Goal: Task Accomplishment & Management: Complete application form

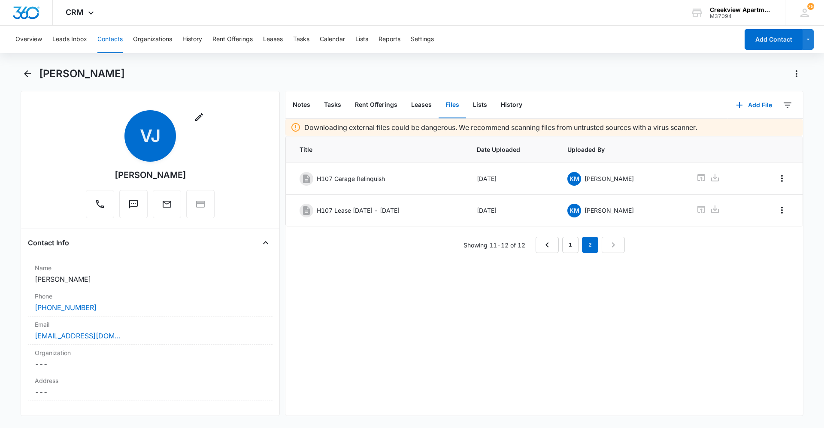
drag, startPoint x: 405, startPoint y: 404, endPoint x: 385, endPoint y: 409, distance: 20.4
click at [405, 404] on div "Downloading external files could be dangerous. We recommend scanning files from…" at bounding box center [543, 267] width 517 height 297
click at [401, 370] on div "Downloading external files could be dangerous. We recommend scanning files from…" at bounding box center [543, 267] width 517 height 297
drag, startPoint x: 491, startPoint y: 324, endPoint x: 359, endPoint y: 159, distance: 211.6
click at [489, 324] on div "Downloading external files could be dangerous. We recommend scanning files from…" at bounding box center [543, 267] width 517 height 297
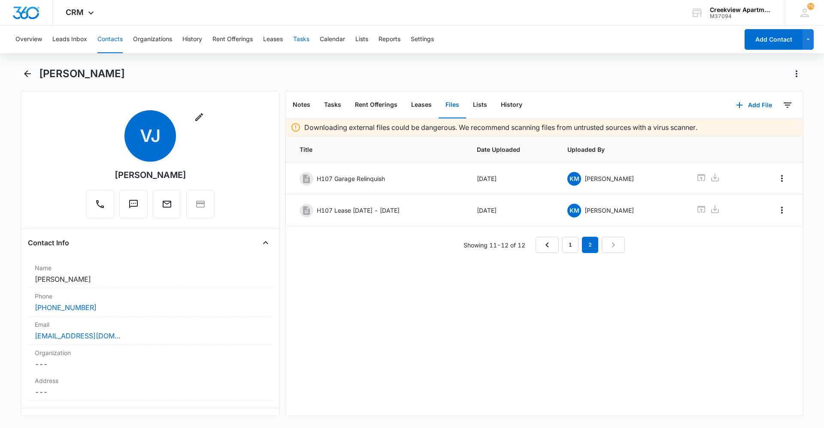
click at [309, 44] on button "Tasks" at bounding box center [301, 39] width 16 height 27
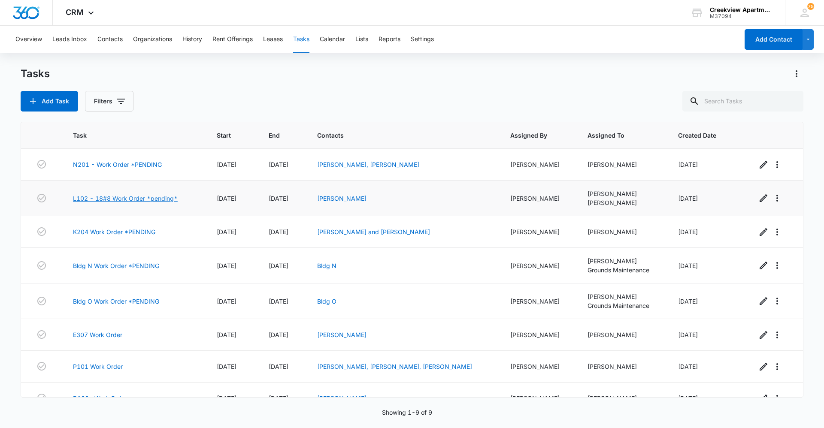
click at [154, 199] on link "L102 - 18#8 Work Order *pending*" at bounding box center [125, 198] width 105 height 9
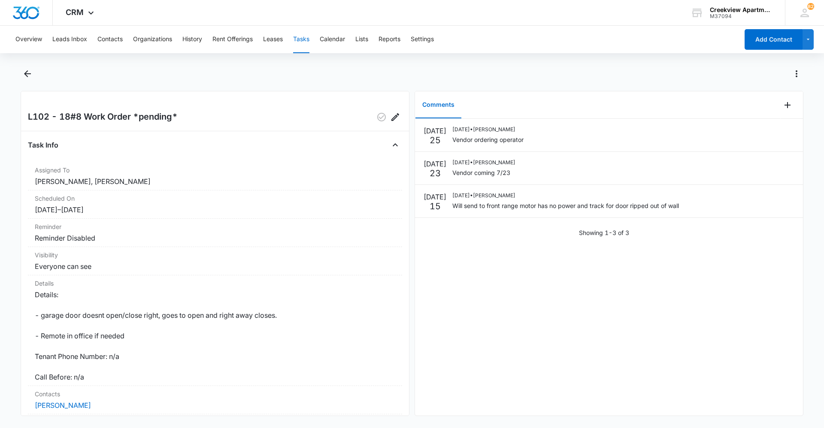
click at [574, 305] on div "[DATE] [DATE] • [PERSON_NAME] Vendor ordering operator [DATE] [DATE] • [PERSON_…" at bounding box center [609, 267] width 388 height 297
click at [739, 370] on div "[DATE] [DATE] • [PERSON_NAME] Vendor ordering operator [DATE] [DATE] • [PERSON_…" at bounding box center [609, 267] width 388 height 297
click at [716, 321] on div "[DATE] [DATE] • [PERSON_NAME] Vendor ordering operator [DATE] [DATE] • [PERSON_…" at bounding box center [609, 267] width 388 height 297
click at [554, 334] on div "[DATE] [DATE] • [PERSON_NAME] Vendor ordering operator [DATE] [DATE] • [PERSON_…" at bounding box center [609, 267] width 388 height 297
click at [719, 263] on div "[DATE] [DATE] • [PERSON_NAME] Vendor ordering operator [DATE] [DATE] • [PERSON_…" at bounding box center [609, 267] width 388 height 297
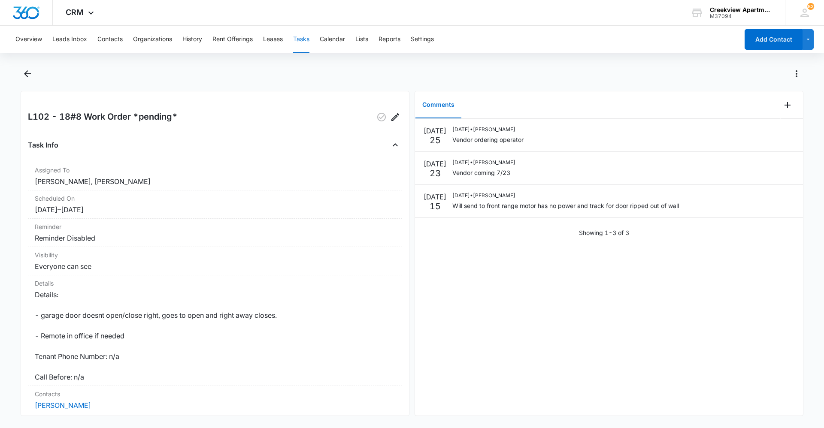
click at [733, 366] on div "[DATE] [DATE] • [PERSON_NAME] Vendor ordering operator [DATE] [DATE] • [PERSON_…" at bounding box center [609, 267] width 388 height 297
click at [370, 74] on div at bounding box center [421, 74] width 764 height 14
click at [377, 113] on icon "button" at bounding box center [381, 117] width 9 height 9
click at [28, 79] on icon "Back" at bounding box center [27, 74] width 10 height 10
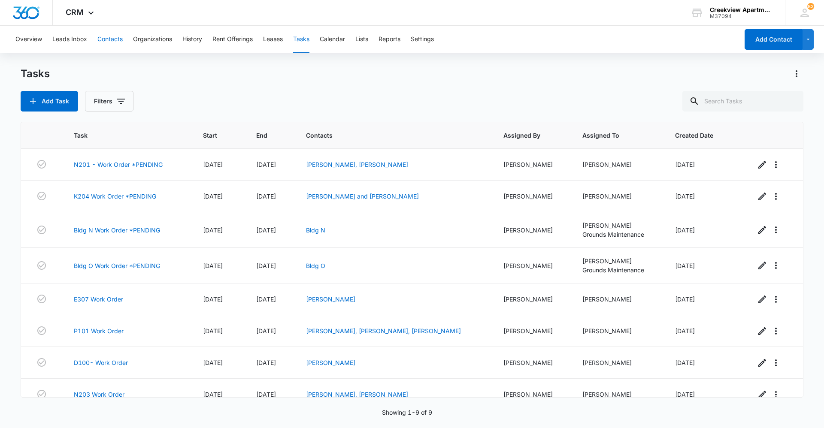
click at [115, 39] on button "Contacts" at bounding box center [109, 39] width 25 height 27
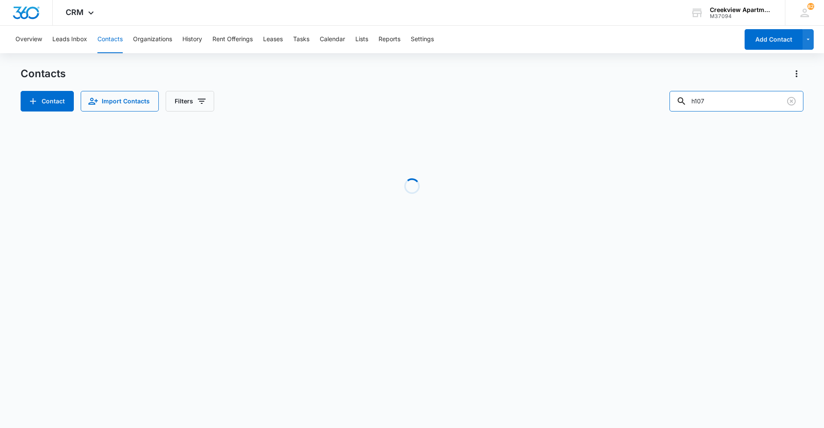
drag, startPoint x: 683, startPoint y: 100, endPoint x: 669, endPoint y: 100, distance: 13.3
click at [669, 100] on div "Contact Import Contacts Filters h107" at bounding box center [412, 101] width 783 height 21
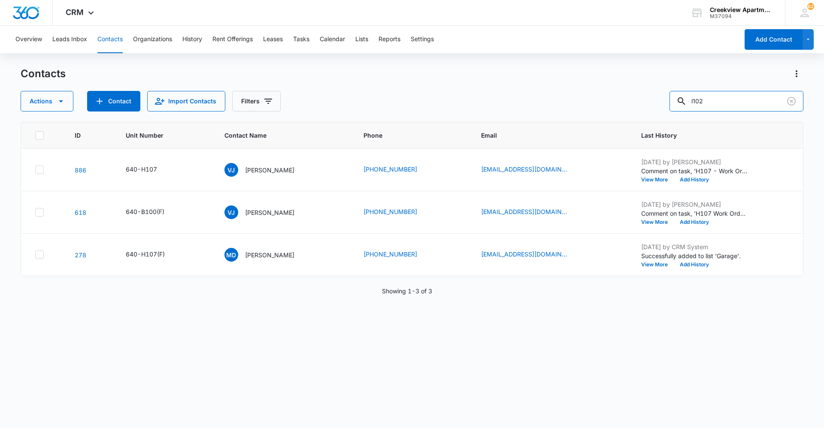
type input "l102"
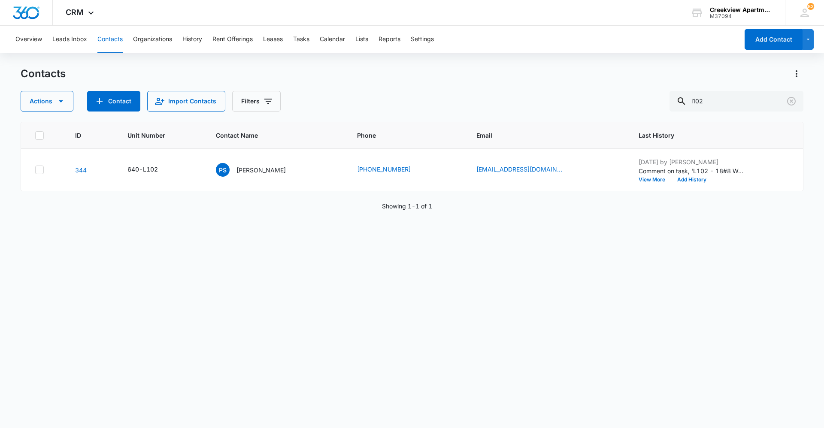
click at [380, 395] on div "ID Unit Number Contact Name Phone Email Last History 344 640-L102 PS [PERSON_NA…" at bounding box center [412, 269] width 783 height 295
click at [272, 279] on div "ID Unit Number Contact Name Phone Email Last History 344 640-L102 PS [PERSON_NA…" at bounding box center [412, 269] width 783 height 295
click at [588, 308] on div "ID Unit Number Contact Name Phone Email Last History 344 640-L102 PS [PERSON_NA…" at bounding box center [412, 269] width 783 height 295
drag, startPoint x: 287, startPoint y: 385, endPoint x: 286, endPoint y: 392, distance: 7.3
click at [287, 385] on div "ID Unit Number Contact Name Phone Email Last History 344 640-L102 PS [PERSON_NA…" at bounding box center [412, 269] width 783 height 295
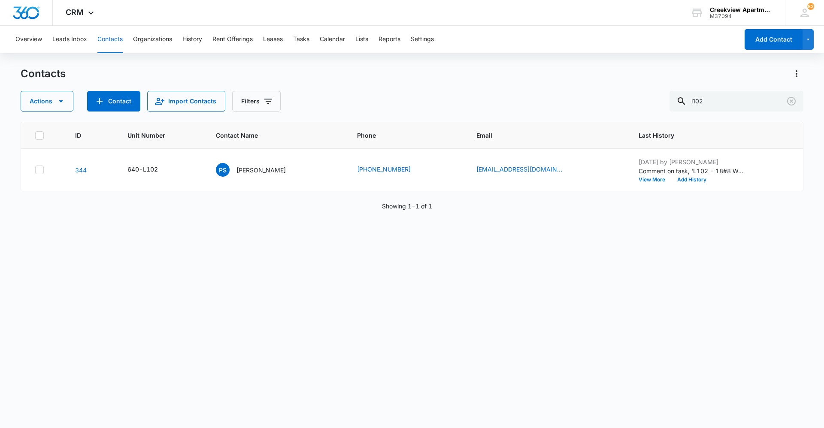
click at [457, 335] on div "ID Unit Number Contact Name Phone Email Last History 344 640-L102 PS [PERSON_NA…" at bounding box center [412, 269] width 783 height 295
click at [289, 368] on div "ID Unit Number Contact Name Phone Email Last History 344 640-L102 PS [PERSON_NA…" at bounding box center [412, 269] width 783 height 295
click at [443, 260] on div "ID Unit Number Contact Name Phone Email Last History 344 640-L102 PS [PERSON_NA…" at bounding box center [412, 269] width 783 height 295
click at [292, 376] on div "ID Unit Number Contact Name Phone Email Last History 344 640-L102 PS [PERSON_NA…" at bounding box center [412, 269] width 783 height 295
drag, startPoint x: 297, startPoint y: 398, endPoint x: 290, endPoint y: 409, distance: 13.7
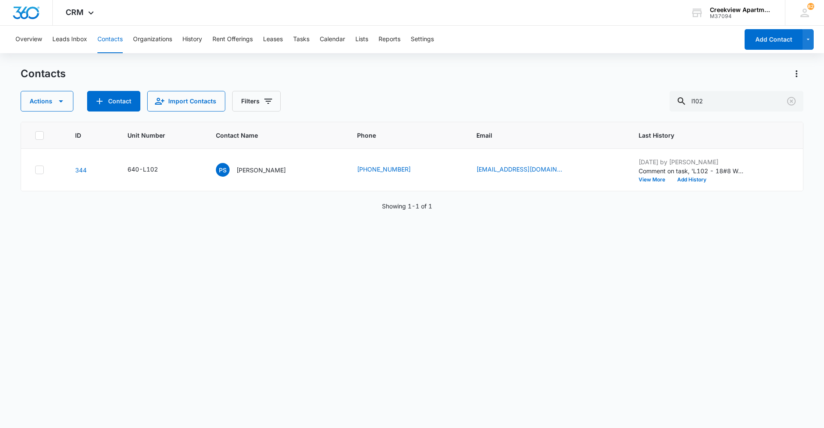
click at [297, 398] on div "ID Unit Number Contact Name Phone Email Last History 344 640-L102 PS [PERSON_NA…" at bounding box center [412, 269] width 783 height 295
drag, startPoint x: 286, startPoint y: 257, endPoint x: 274, endPoint y: 259, distance: 11.7
click at [286, 257] on div "ID Unit Number Contact Name Phone Email Last History 344 640-L102 PS [PERSON_NA…" at bounding box center [412, 269] width 783 height 295
click at [313, 401] on div "ID Unit Number Contact Name Phone Email Last History 344 640-L102 PS [PERSON_NA…" at bounding box center [412, 269] width 783 height 295
click at [340, 391] on div "ID Unit Number Contact Name Phone Email Last History 344 640-L102 PS [PERSON_NA…" at bounding box center [412, 269] width 783 height 295
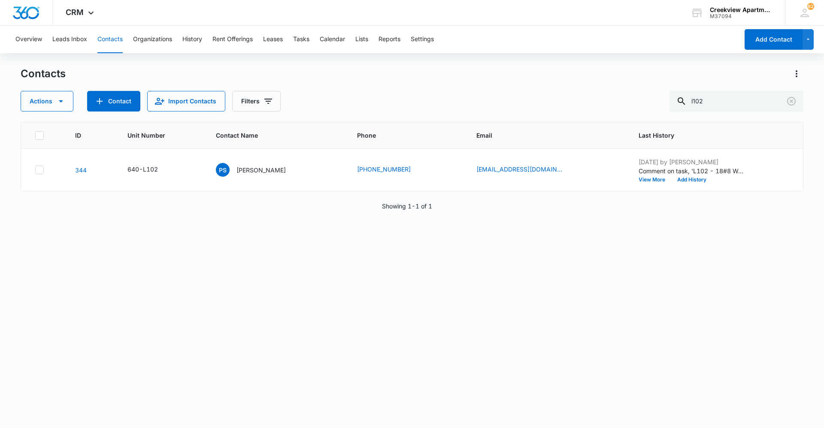
click at [361, 320] on div "ID Unit Number Contact Name Phone Email Last History 344 640-L102 PS [PERSON_NA…" at bounding box center [412, 269] width 783 height 295
click at [314, 293] on div "ID Unit Number Contact Name Phone Email Last History 344 640-L102 PS [PERSON_NA…" at bounding box center [412, 269] width 783 height 295
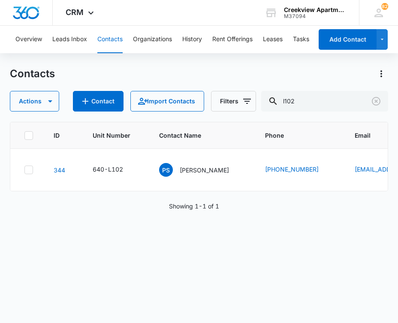
click at [223, 282] on div "ID Unit Number Contact Name Phone Email Last History 344 640-L102 PS [PERSON_NA…" at bounding box center [199, 217] width 378 height 190
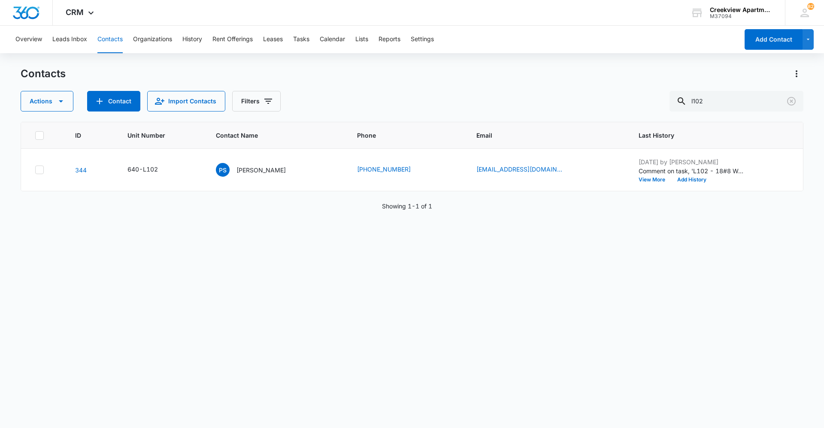
click at [304, 326] on div "ID Unit Number Contact Name Phone Email Last History 344 640-L102 PS [PERSON_NA…" at bounding box center [412, 269] width 783 height 295
drag, startPoint x: 357, startPoint y: 225, endPoint x: 357, endPoint y: 219, distance: 5.6
click at [358, 221] on div "ID Unit Number Contact Name Phone Email Last History 344 640-L102 PS [PERSON_NA…" at bounding box center [412, 269] width 783 height 295
click at [402, 275] on div "ID Unit Number Contact Name Phone Email Last History 344 640-L102 PS [PERSON_NA…" at bounding box center [412, 269] width 783 height 295
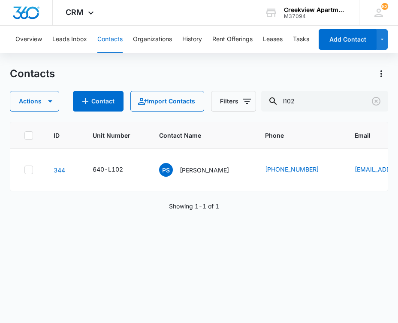
click at [154, 240] on div "ID Unit Number Contact Name Phone Email Last History 344 640-L102 PS [PERSON_NA…" at bounding box center [199, 217] width 378 height 190
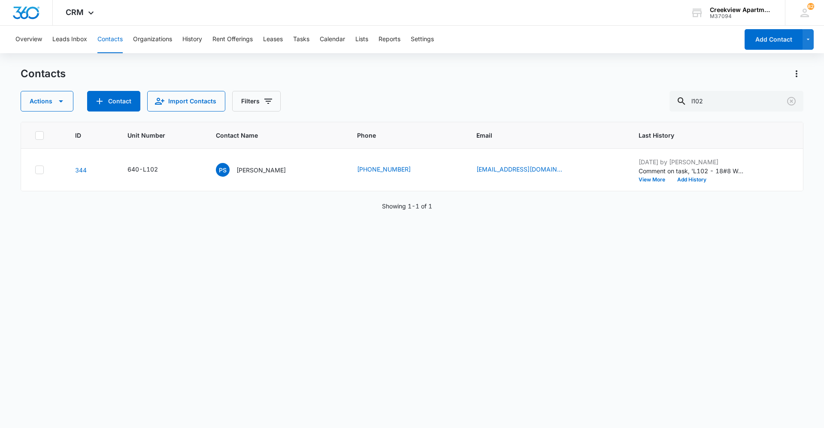
click at [365, 326] on div "ID Unit Number Contact Name Phone Email Last History 344 640-L102 PS [PERSON_NA…" at bounding box center [412, 269] width 783 height 295
click at [302, 43] on button "Tasks" at bounding box center [301, 39] width 16 height 27
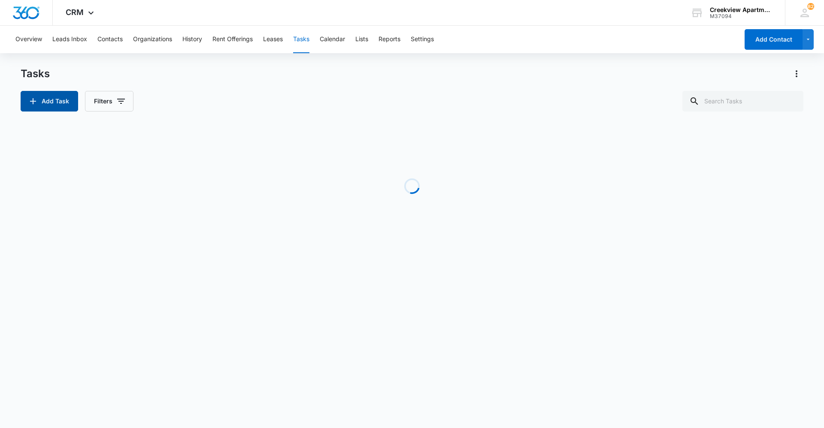
click at [61, 98] on button "Add Task" at bounding box center [49, 101] width 57 height 21
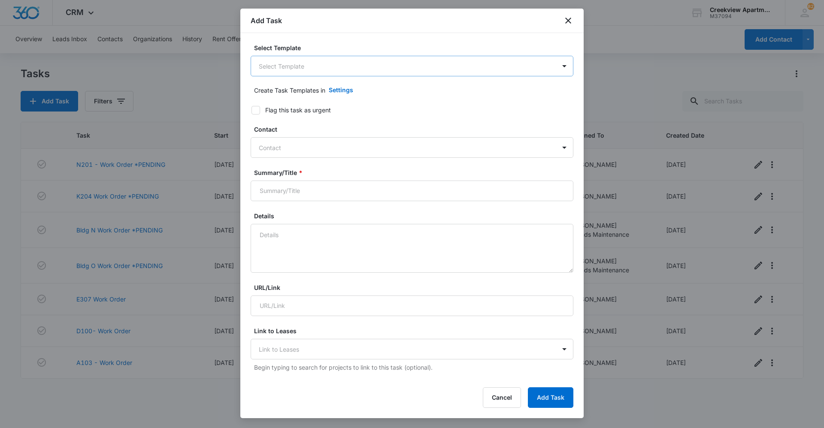
click at [407, 64] on body "CRM Apps Reputation Websites Forms CRM Email Social Content Ads Intelligence Fi…" at bounding box center [412, 214] width 824 height 428
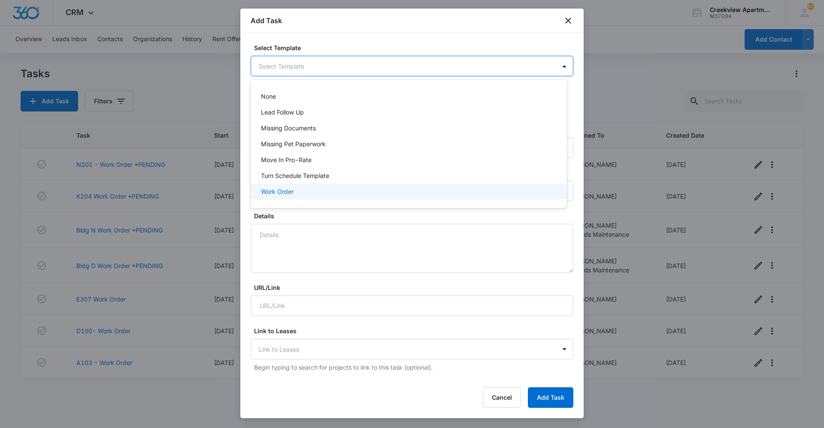
click at [343, 192] on div "Work Order" at bounding box center [408, 191] width 294 height 9
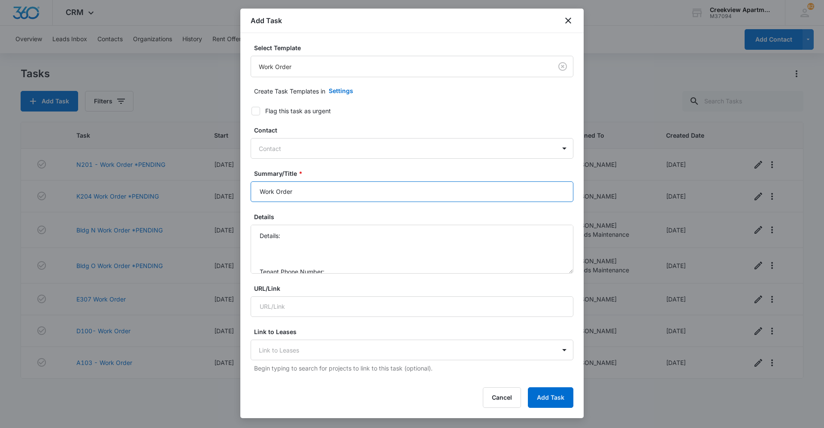
click at [257, 195] on input "Work Order" at bounding box center [412, 191] width 323 height 21
type input "Clubhouse Work Order"
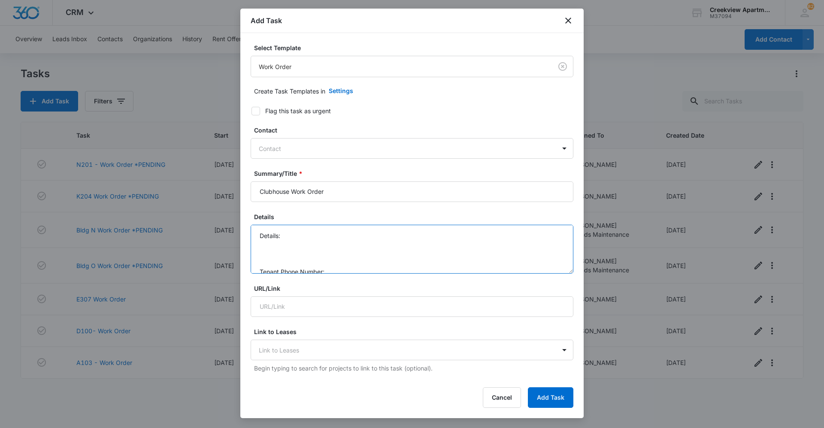
click at [309, 233] on textarea "Details: Tenant Phone Number: Call Before:" at bounding box center [412, 249] width 323 height 49
click at [346, 243] on textarea "Details: change battery to Hall to [GEOGRAPHIC_DATA]? Let me know if you want m…" at bounding box center [412, 249] width 323 height 49
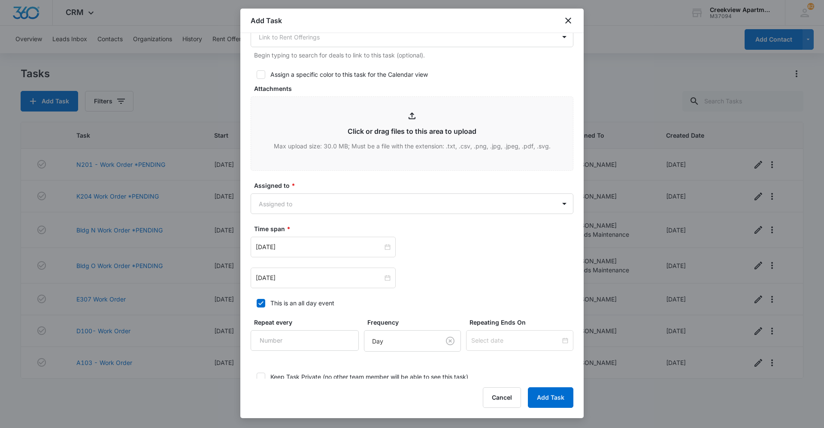
scroll to position [386, 0]
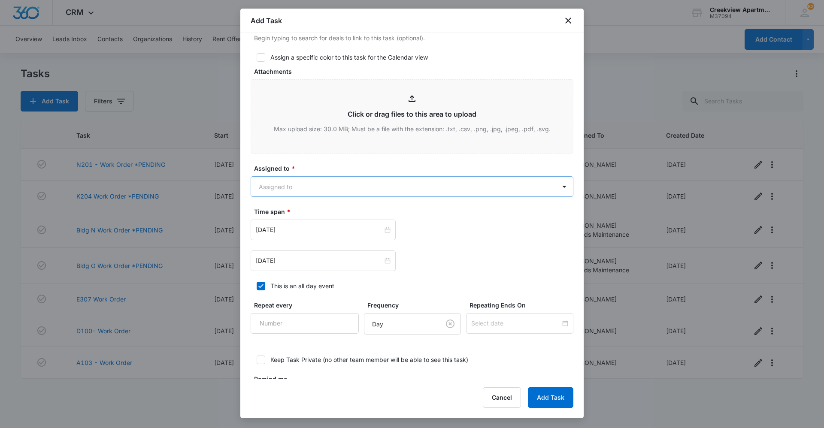
type textarea "Details: change battery to Hall to [GEOGRAPHIC_DATA]? Let me know if you want m…"
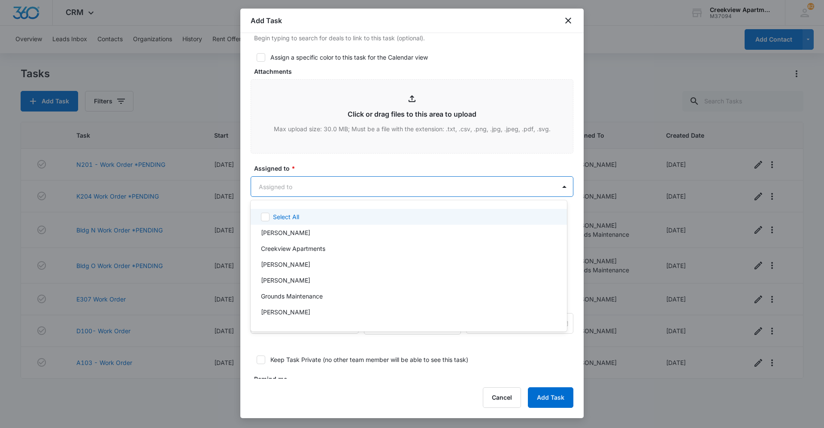
drag, startPoint x: 391, startPoint y: 190, endPoint x: 389, endPoint y: 197, distance: 7.2
click at [391, 190] on body "CRM Apps Reputation Websites Forms CRM Email Social Content Ads Intelligence Fi…" at bounding box center [412, 214] width 824 height 428
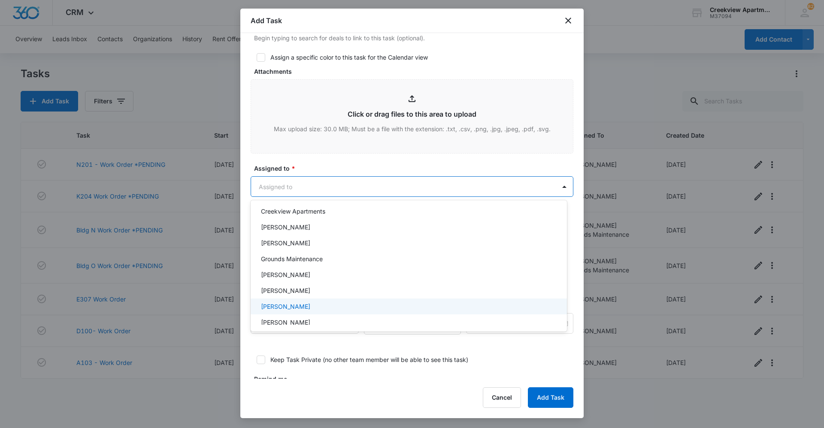
click at [317, 294] on div "[PERSON_NAME]" at bounding box center [408, 290] width 294 height 9
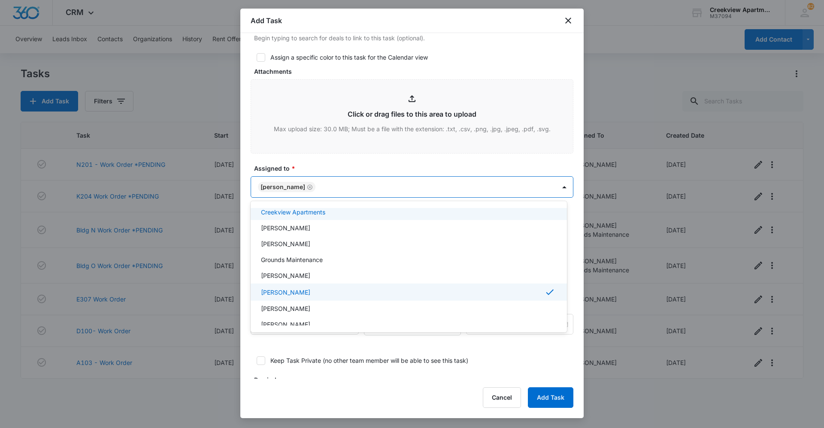
click at [362, 164] on div at bounding box center [412, 214] width 824 height 428
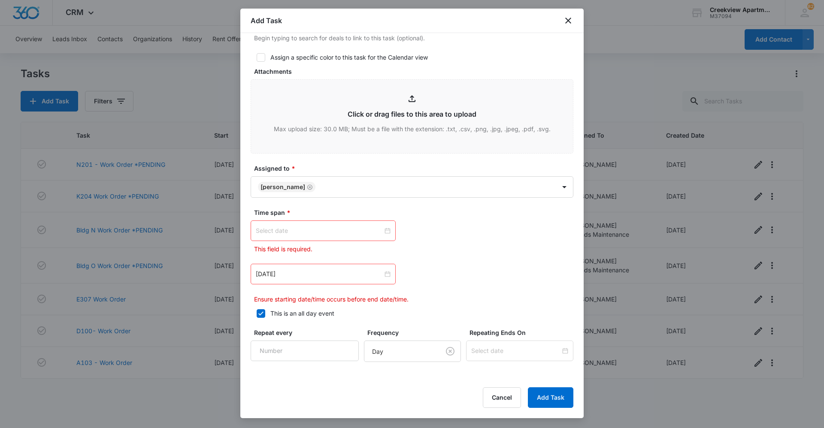
click at [336, 231] on input at bounding box center [319, 230] width 127 height 9
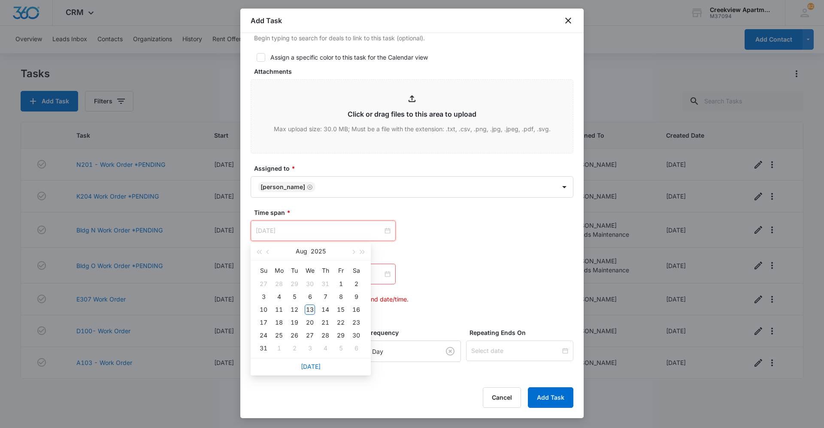
type input "[DATE]"
click at [314, 311] on div "13" at bounding box center [310, 310] width 10 height 10
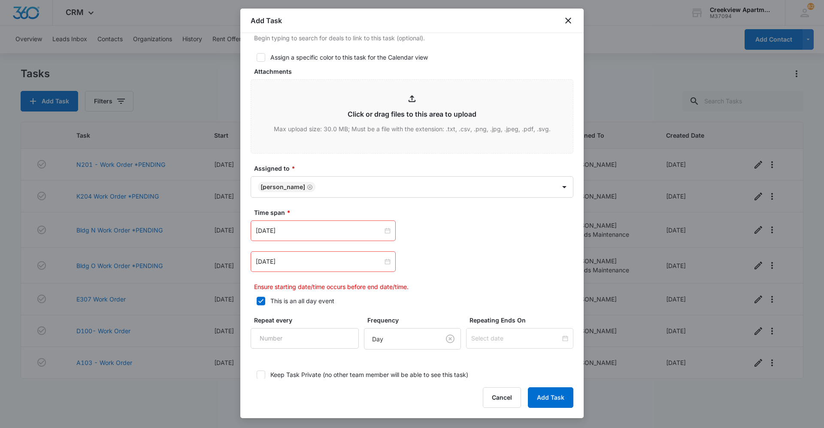
click at [388, 263] on div "[DATE]" at bounding box center [323, 261] width 145 height 21
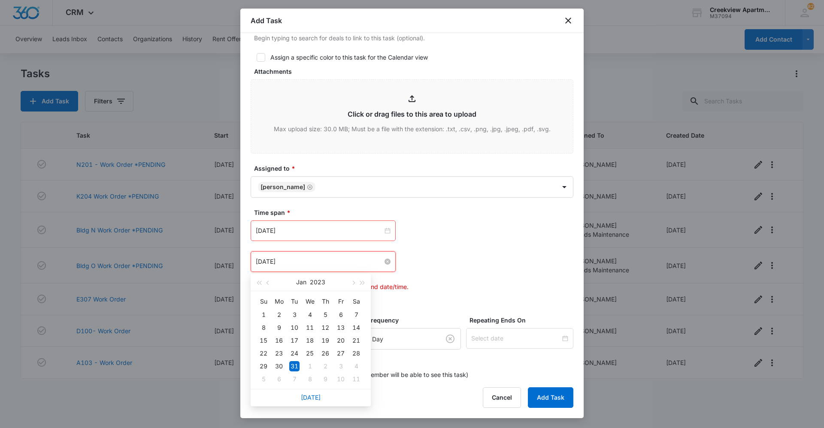
click at [354, 264] on input "[DATE]" at bounding box center [319, 261] width 127 height 9
click at [308, 397] on link "[DATE]" at bounding box center [311, 397] width 20 height 7
type input "[DATE]"
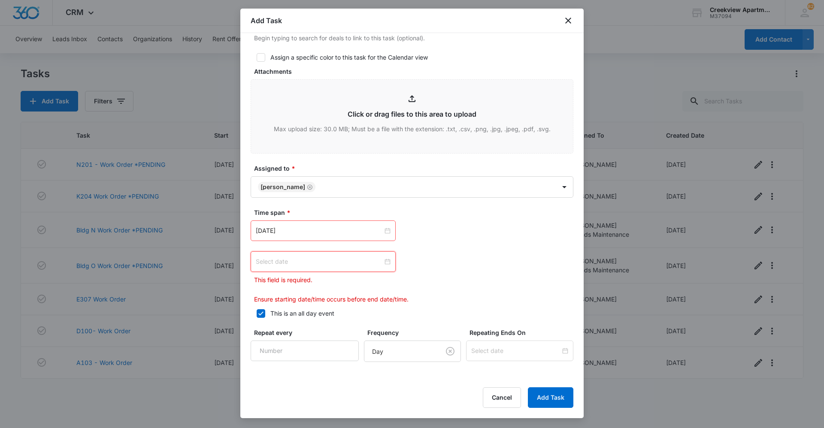
click at [357, 264] on input at bounding box center [319, 261] width 127 height 9
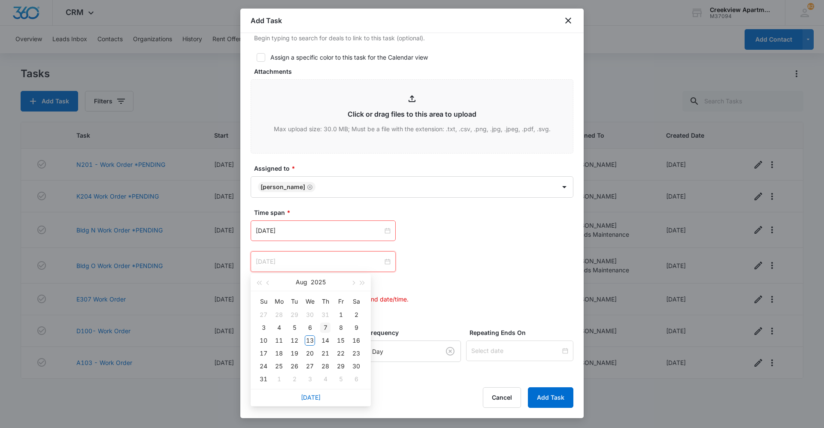
type input "[DATE]"
click at [329, 331] on div "7" at bounding box center [325, 328] width 10 height 10
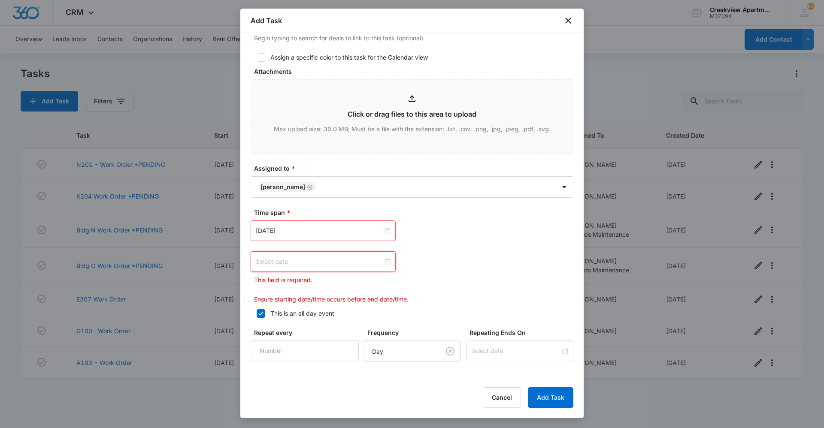
click at [337, 267] on div at bounding box center [323, 261] width 145 height 21
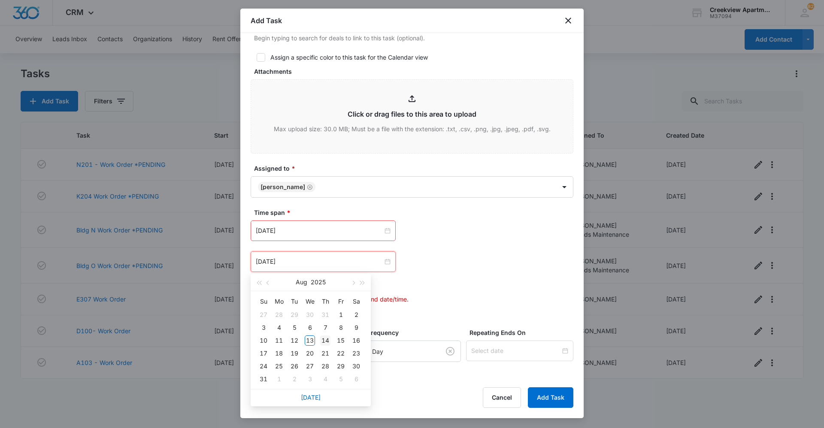
type input "[DATE]"
click at [323, 341] on div "14" at bounding box center [325, 340] width 10 height 10
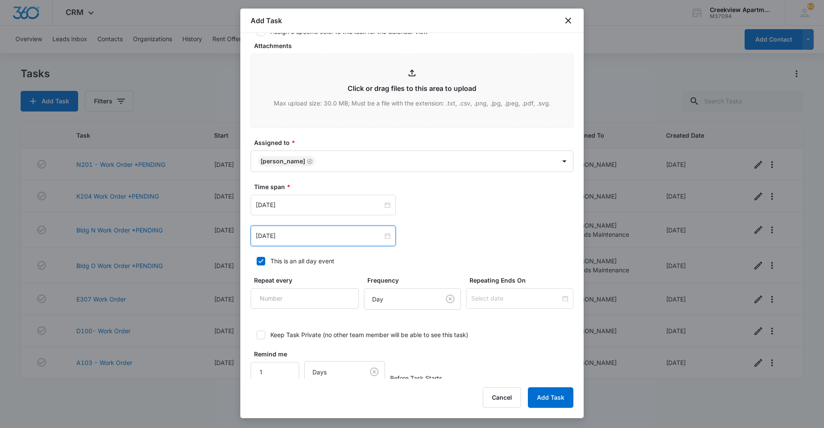
scroll to position [426, 0]
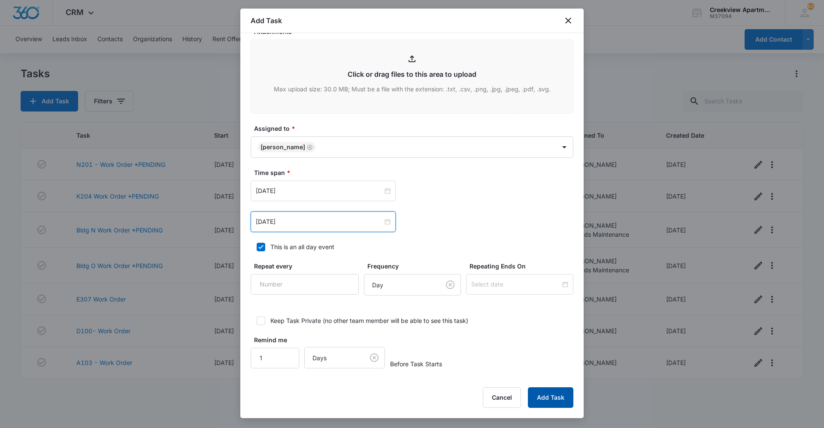
click at [541, 396] on button "Add Task" at bounding box center [550, 397] width 45 height 21
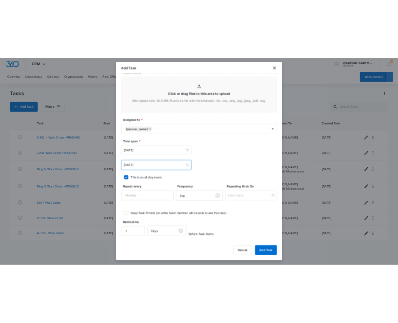
scroll to position [0, 0]
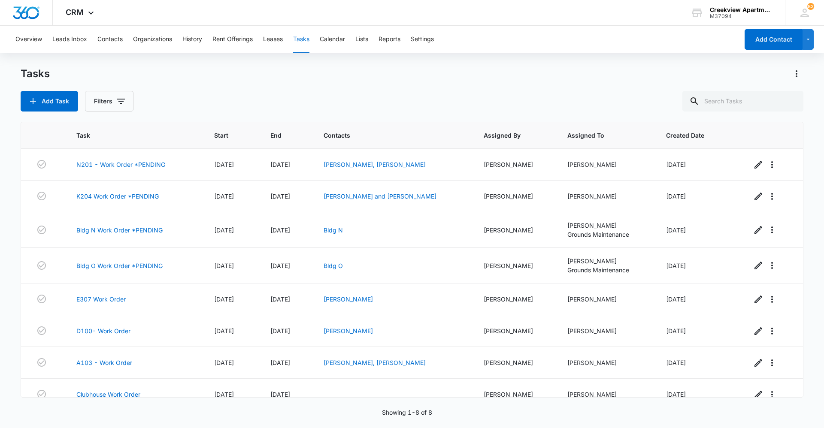
click at [341, 94] on div "Add Task Filters" at bounding box center [412, 101] width 783 height 21
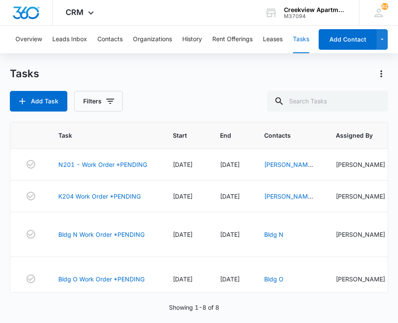
click at [56, 309] on div "Showing 1-8 of 8" at bounding box center [199, 307] width 378 height 9
